Goal: Information Seeking & Learning: Learn about a topic

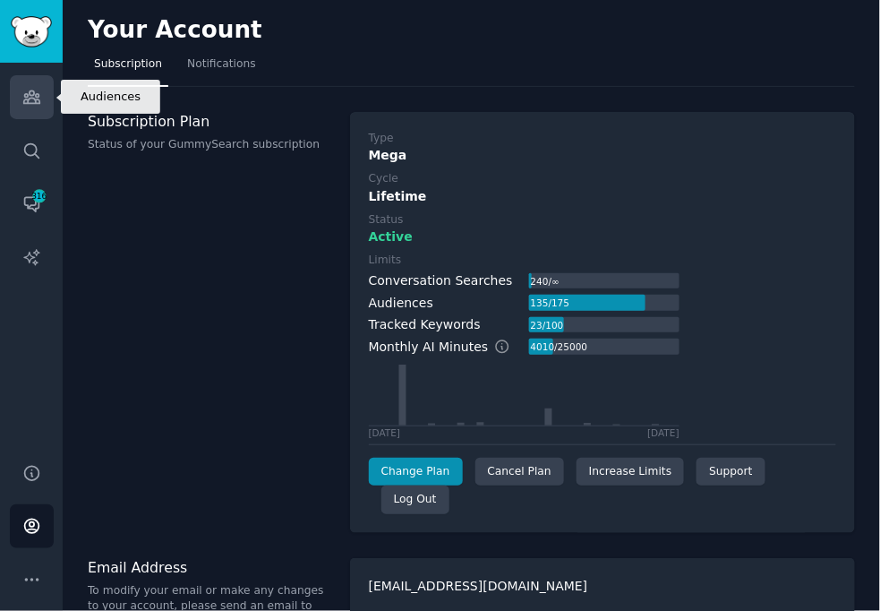
click at [20, 98] on link "Audiences" at bounding box center [32, 97] width 44 height 44
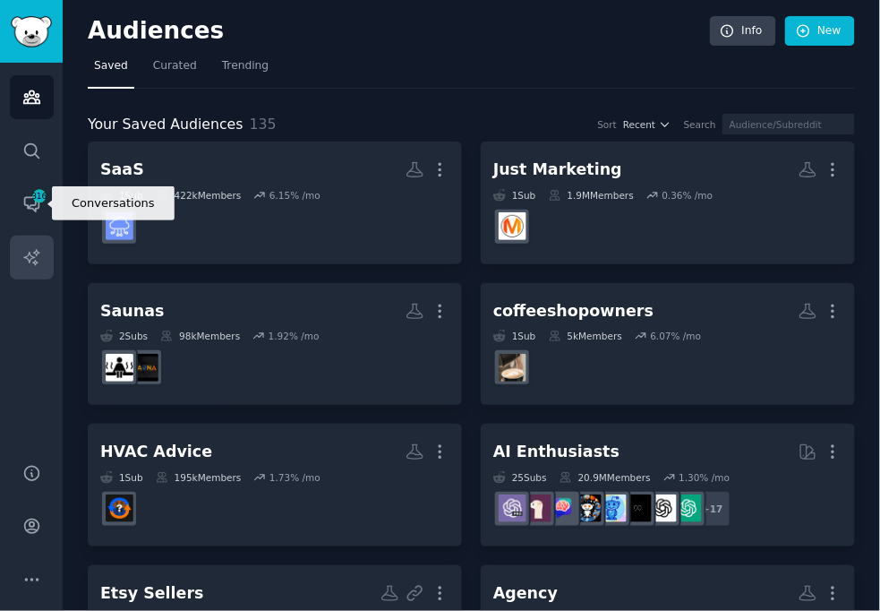
click at [34, 264] on icon "Sidebar" at bounding box center [30, 256] width 15 height 15
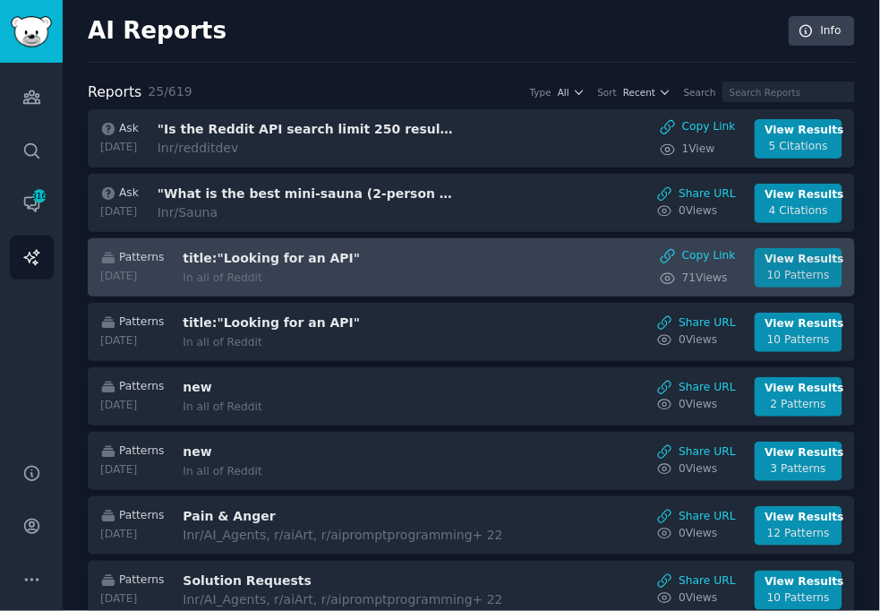
click at [798, 248] on link "View Results 10 Patterns" at bounding box center [799, 267] width 88 height 39
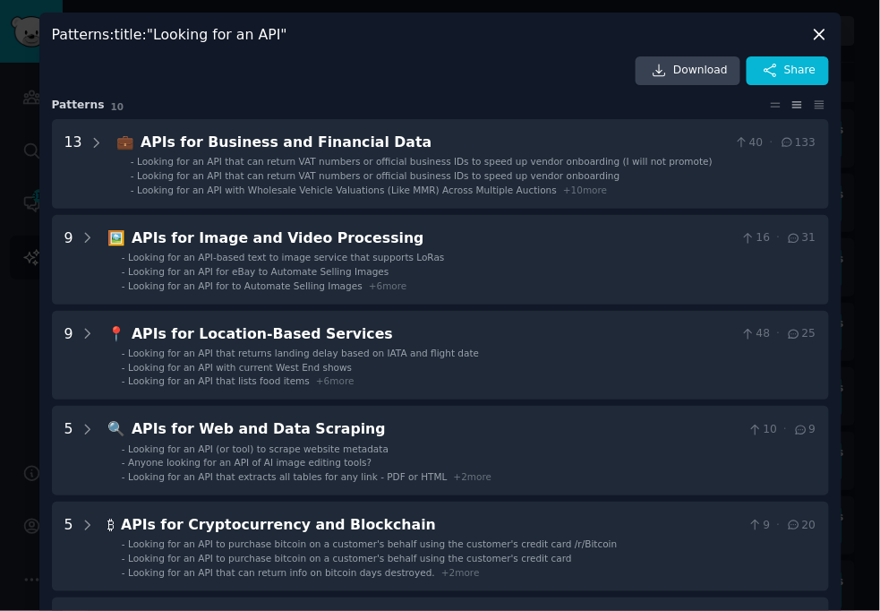
click at [820, 33] on icon at bounding box center [820, 34] width 19 height 19
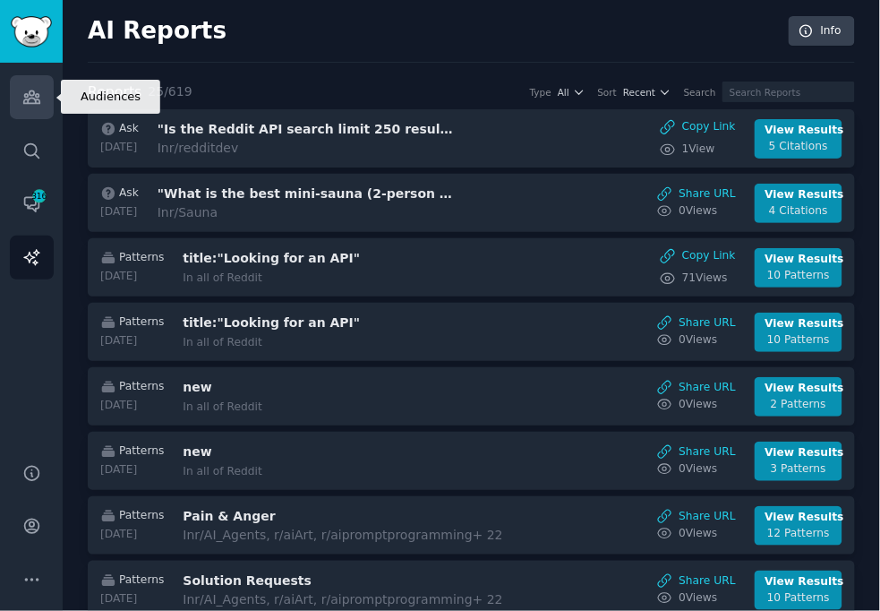
click at [30, 88] on icon "Sidebar" at bounding box center [31, 97] width 19 height 19
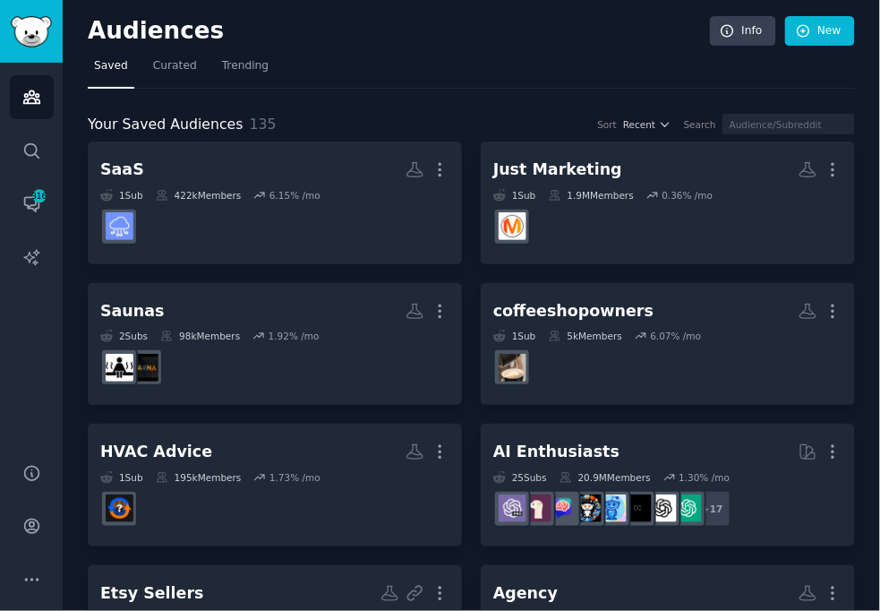
click at [540, 116] on div "Your Saved Audiences 135 Sort Recent Search" at bounding box center [472, 125] width 768 height 22
click at [503, 76] on nav "Saved Curated Trending" at bounding box center [472, 70] width 768 height 37
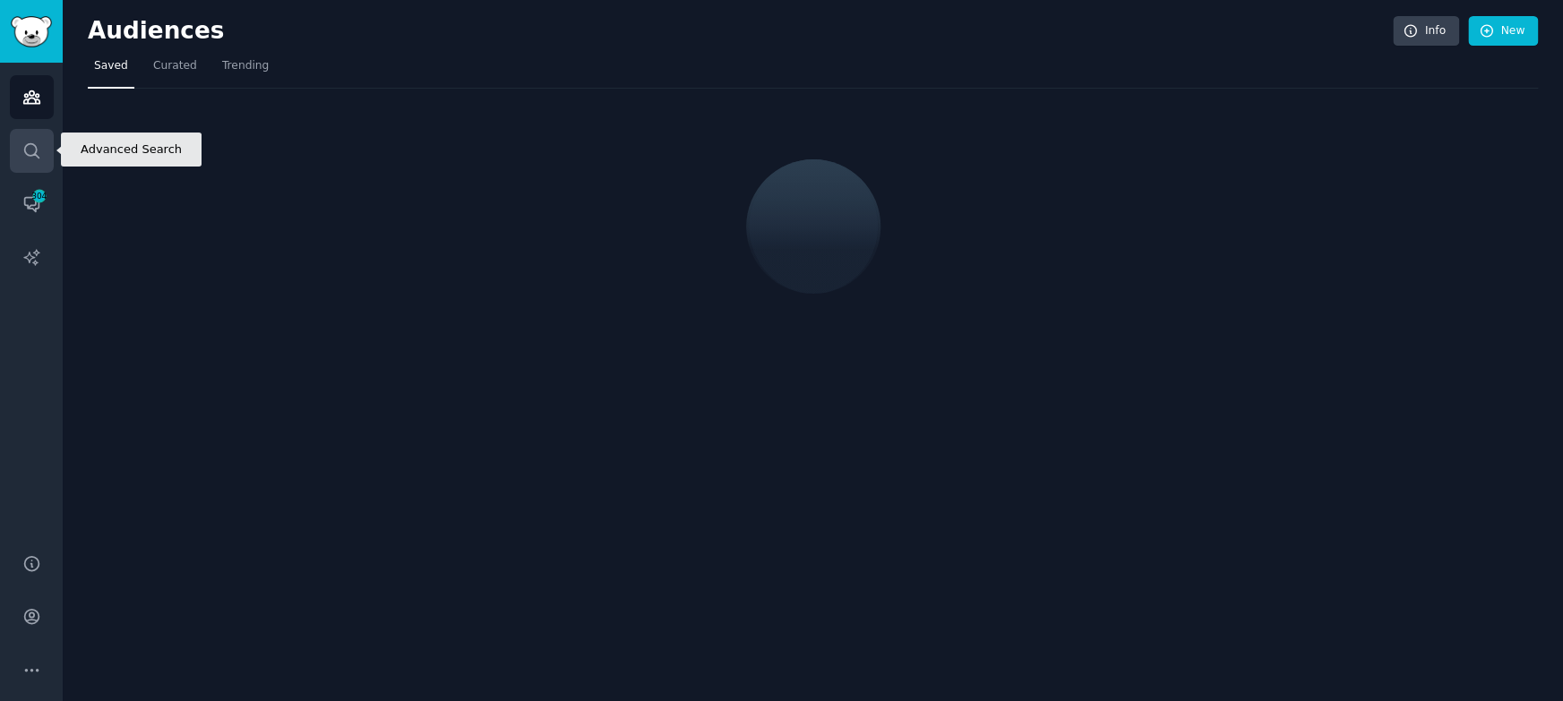
click at [35, 148] on icon "Sidebar" at bounding box center [31, 150] width 14 height 14
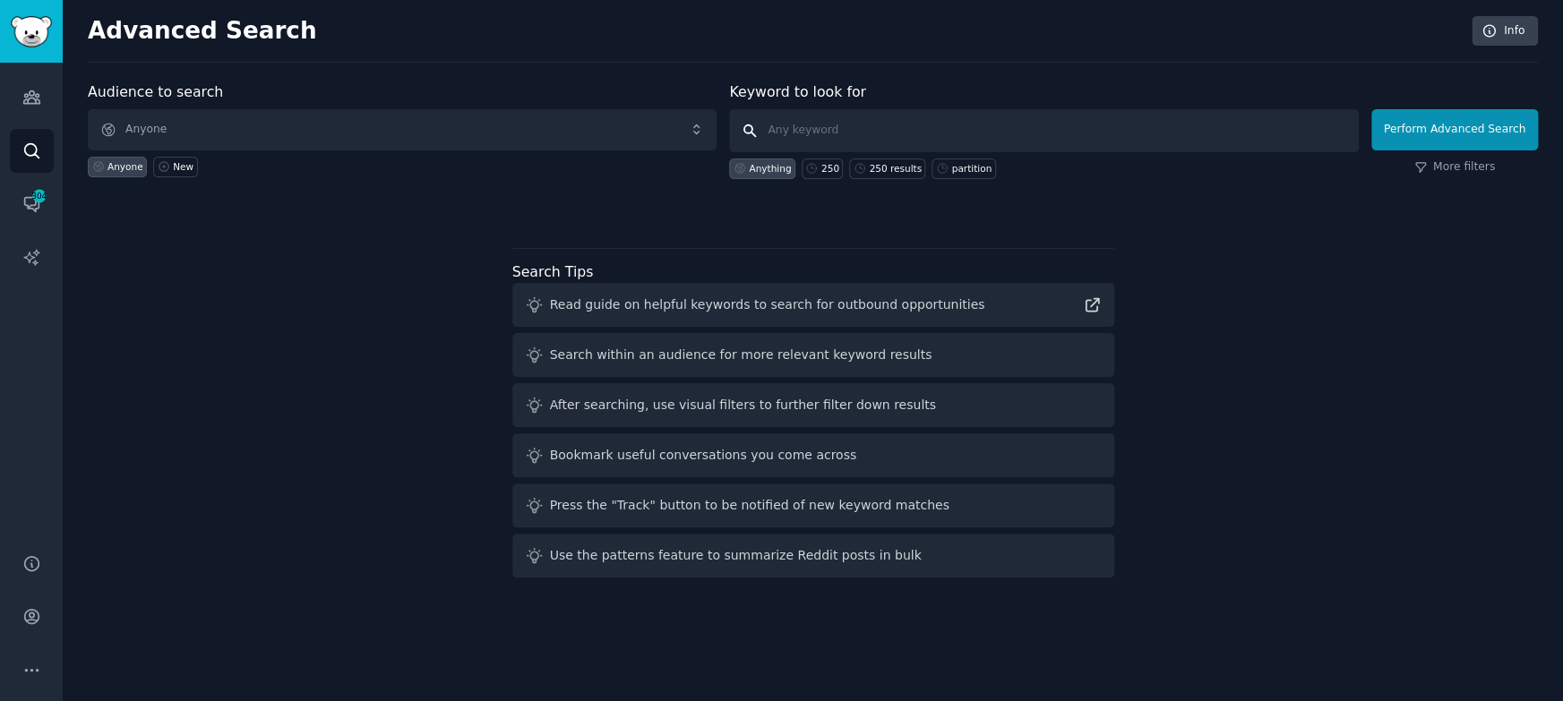
click at [872, 131] on input "text" at bounding box center [1043, 130] width 629 height 43
type input "gummysearch"
click button "Perform Advanced Search" at bounding box center [1454, 129] width 167 height 41
